Goal: Task Accomplishment & Management: Manage account settings

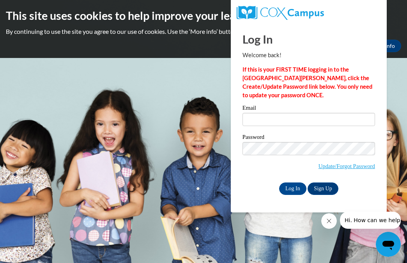
drag, startPoint x: 352, startPoint y: 3, endPoint x: 164, endPoint y: 86, distance: 205.5
click at [164, 86] on body "This site uses cookies to help improve your learning experience. By continuing …" at bounding box center [203, 131] width 407 height 263
click at [332, 221] on button "Close message from company" at bounding box center [329, 222] width 16 height 16
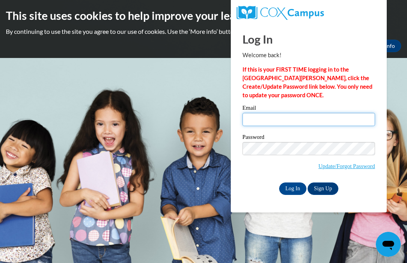
click at [265, 122] on input "Email" at bounding box center [308, 119] width 132 height 13
type input "[EMAIL_ADDRESS][DOMAIN_NAME]"
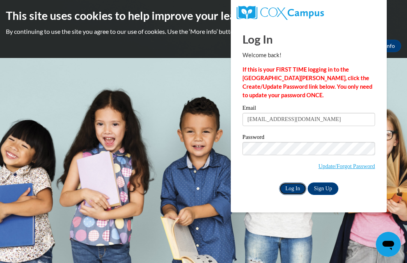
click at [293, 189] on input "Log In" at bounding box center [292, 189] width 27 height 12
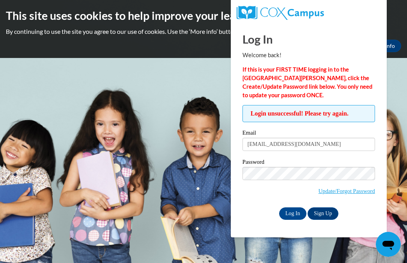
click at [175, 85] on body "This site uses cookies to help improve your learning experience. By continuing …" at bounding box center [203, 131] width 407 height 263
click at [338, 118] on span "Login unsuccessful! Please try again." at bounding box center [308, 113] width 132 height 17
click at [348, 190] on link "Update/Forgot Password" at bounding box center [346, 191] width 57 height 6
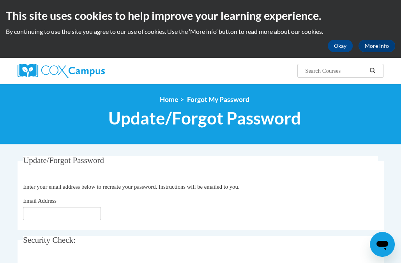
scroll to position [244, 0]
